Goal: Task Accomplishment & Management: Manage account settings

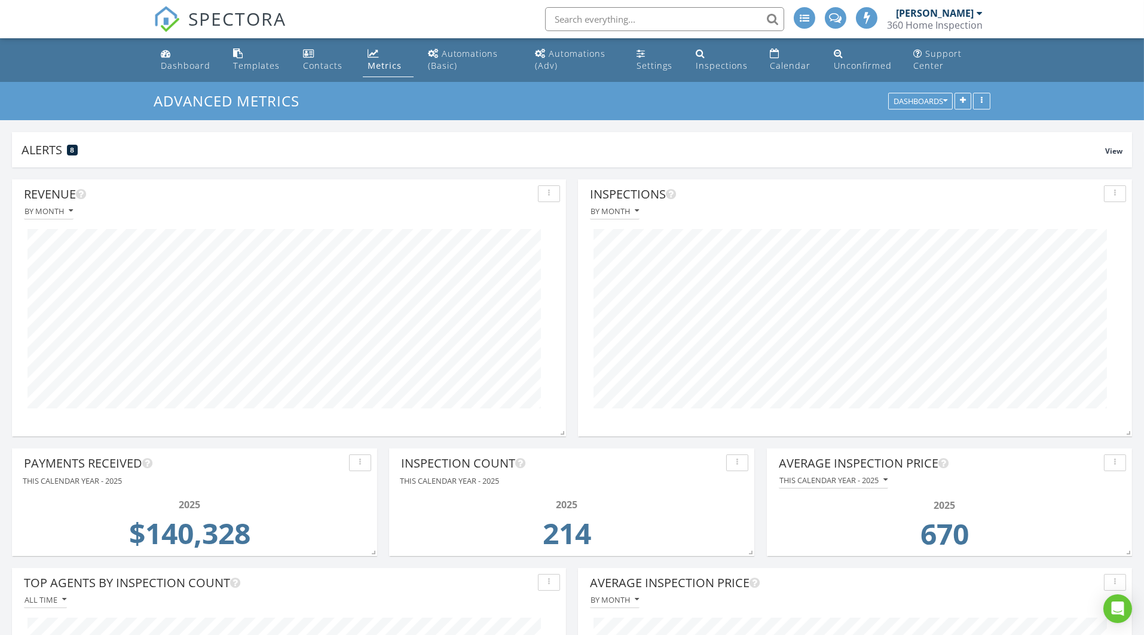
scroll to position [256, 554]
click at [173, 63] on div "Dashboard" at bounding box center [186, 65] width 50 height 11
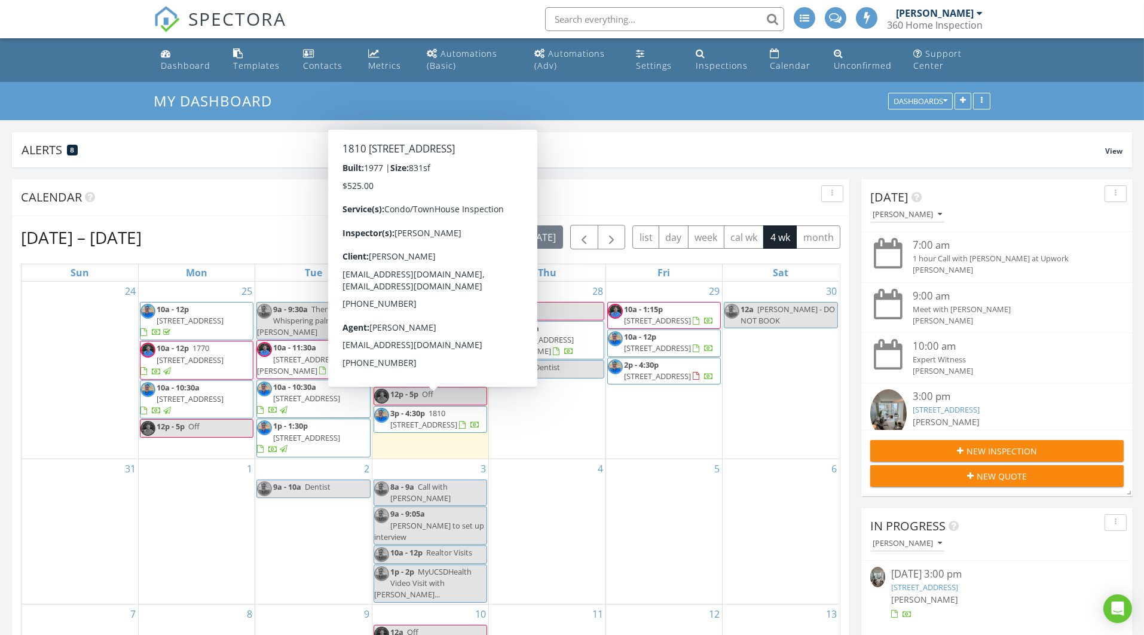
click at [418, 411] on span "1810 Avenida Del Mundo 1101, Coronado 92118" at bounding box center [423, 419] width 67 height 22
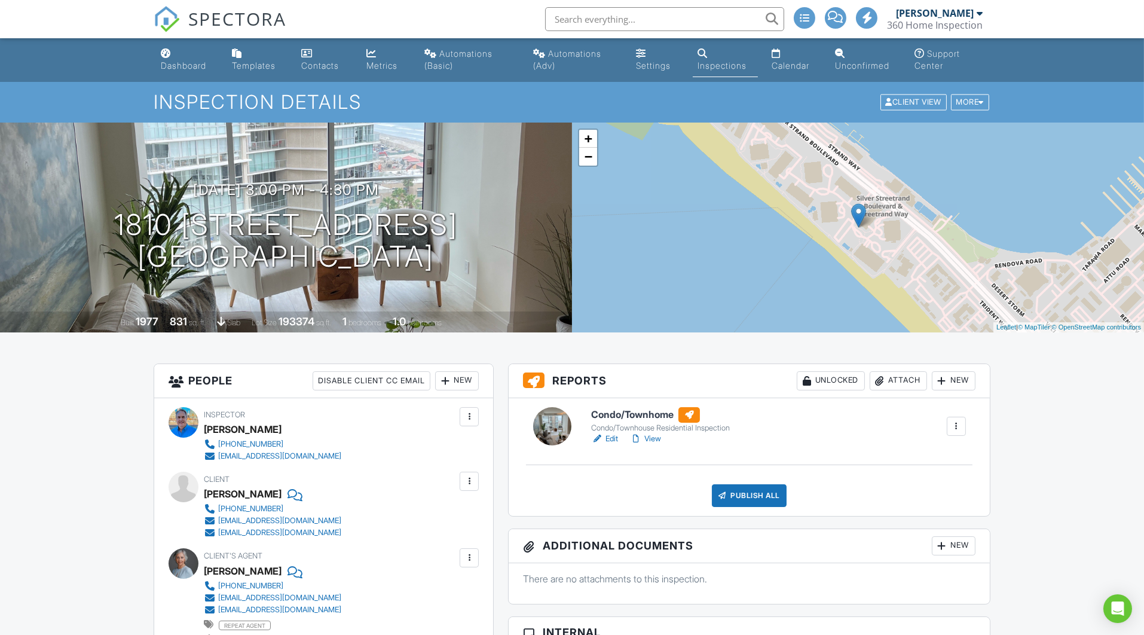
click at [644, 435] on link "View" at bounding box center [645, 439] width 31 height 12
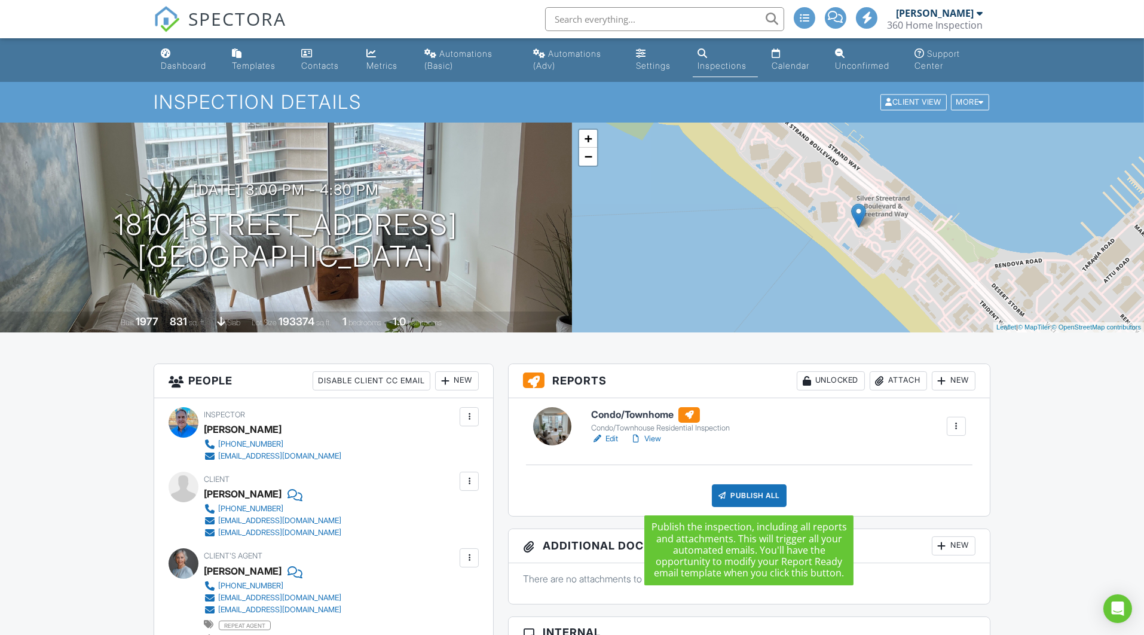
click at [758, 495] on div "Publish All" at bounding box center [749, 495] width 75 height 23
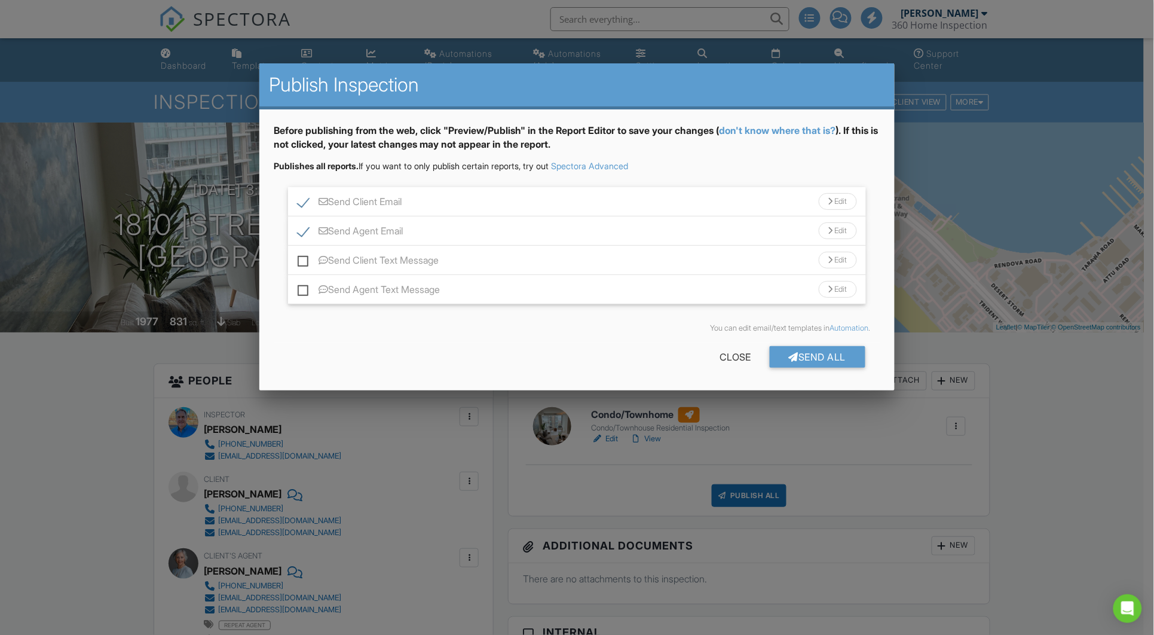
click at [485, 201] on div "Send Client Email Edit" at bounding box center [576, 201] width 577 height 29
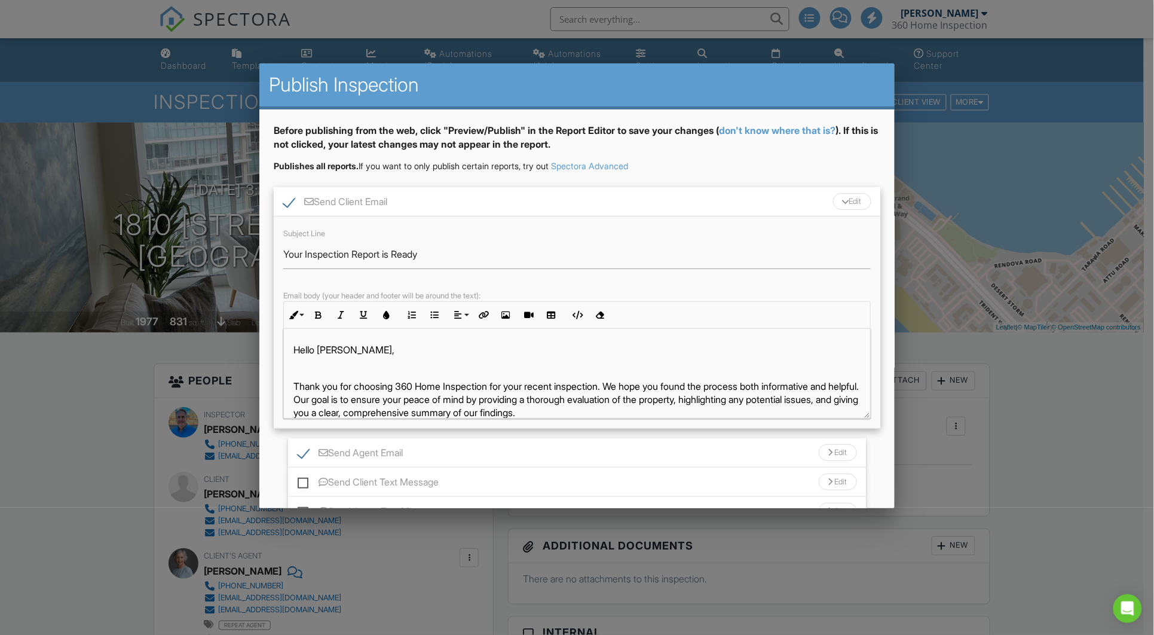
scroll to position [69, 0]
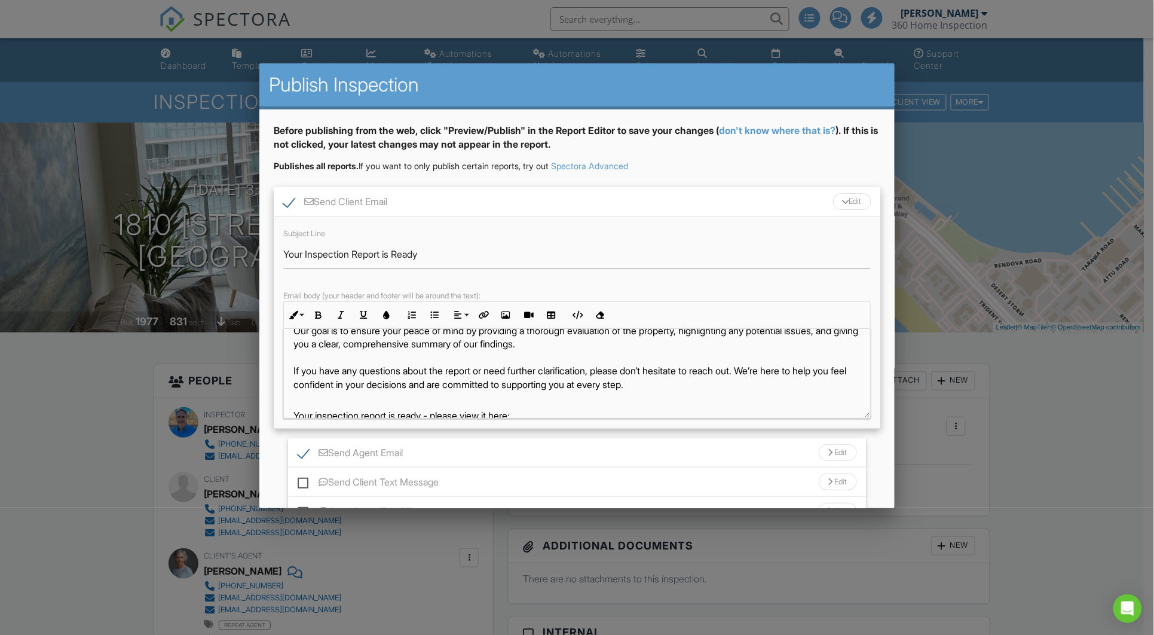
click at [550, 202] on div "Send Client Email Edit" at bounding box center [577, 201] width 606 height 29
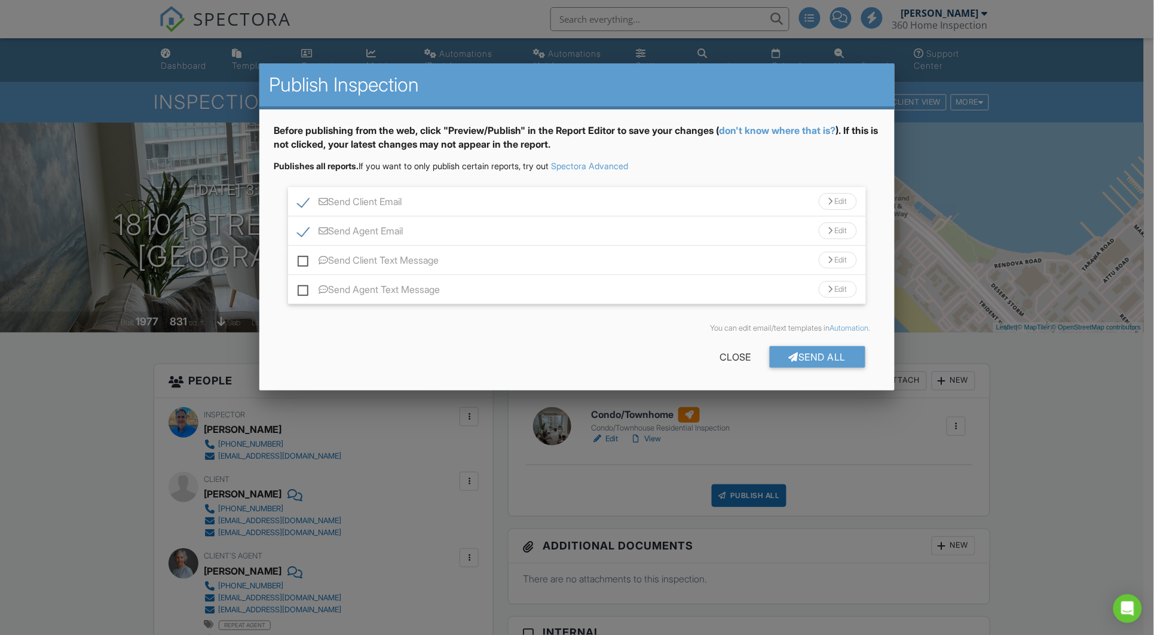
click at [464, 226] on div "Send Agent Email Edit" at bounding box center [576, 230] width 577 height 29
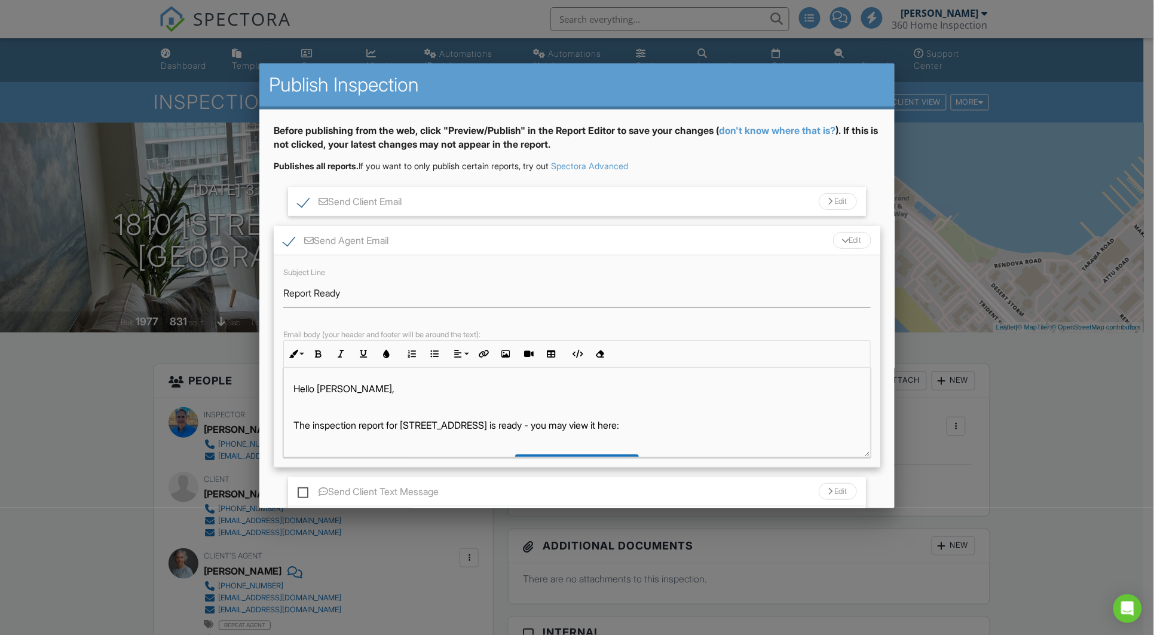
click at [463, 238] on div "Send Agent Email Edit" at bounding box center [577, 240] width 606 height 29
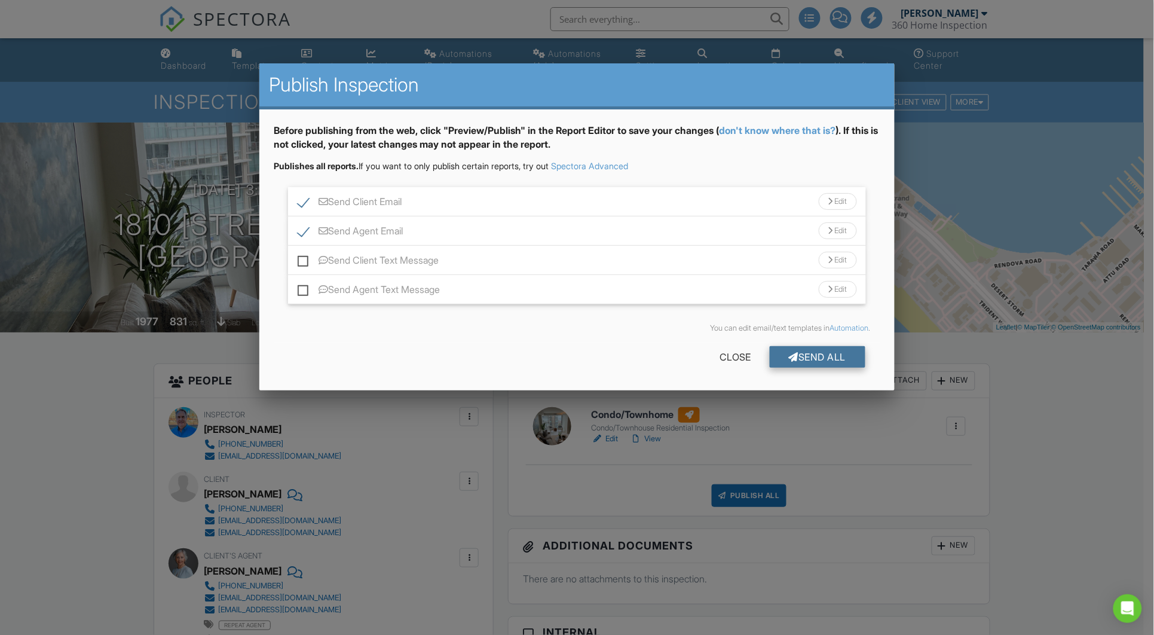
click at [809, 356] on div "Send All" at bounding box center [818, 357] width 96 height 22
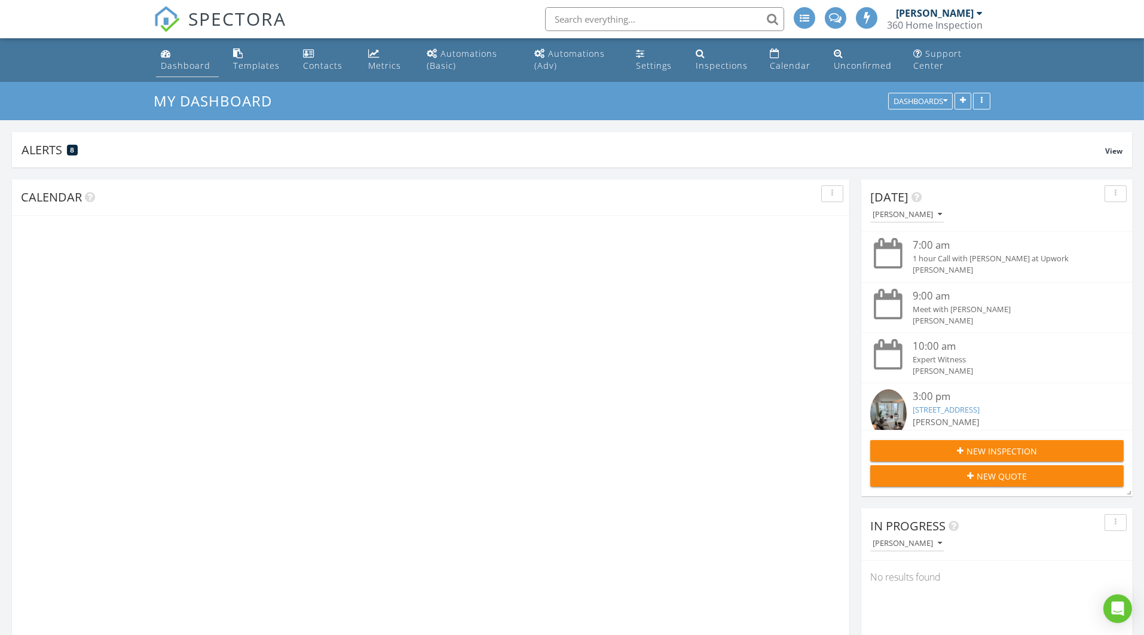
scroll to position [227, 365]
